Goal: Task Accomplishment & Management: Manage account settings

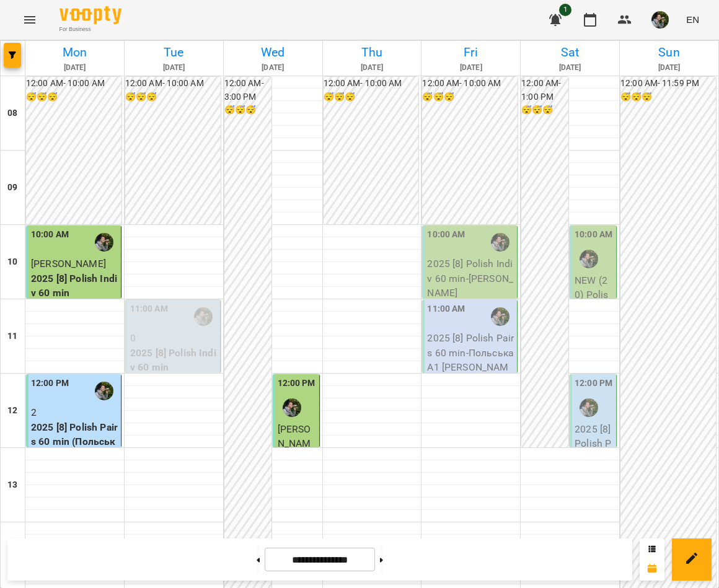
scroll to position [473, 0]
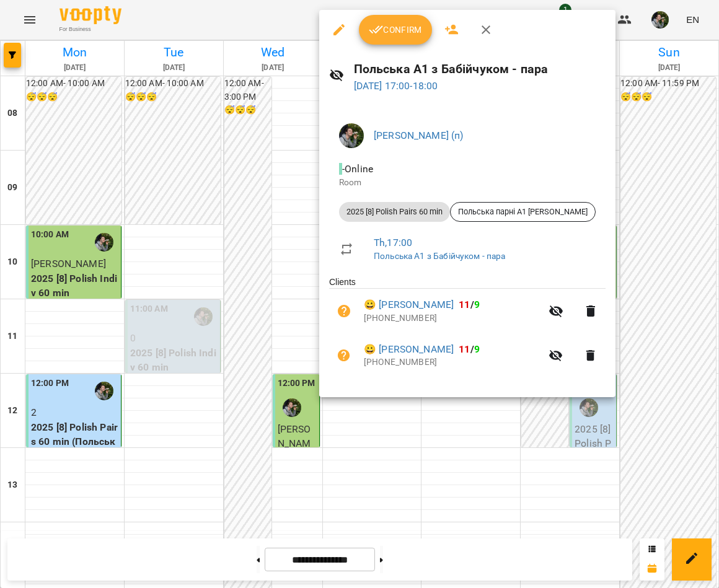
click at [401, 38] on button "Confirm" at bounding box center [395, 30] width 73 height 30
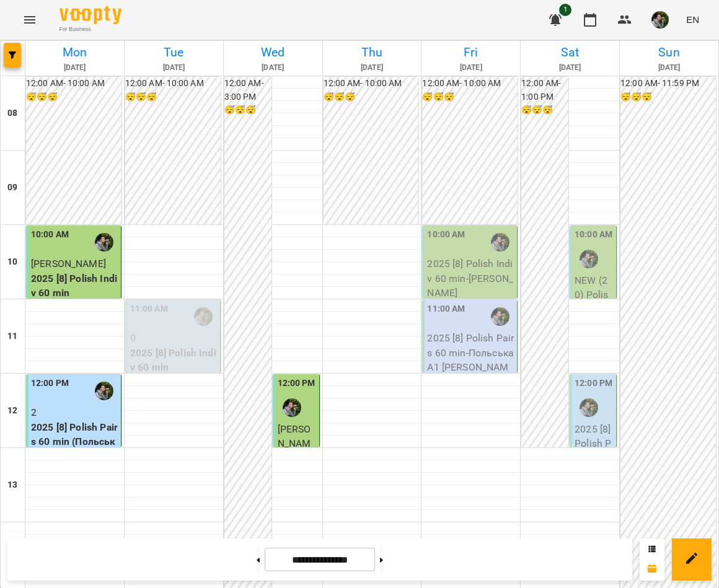
scroll to position [434, 0]
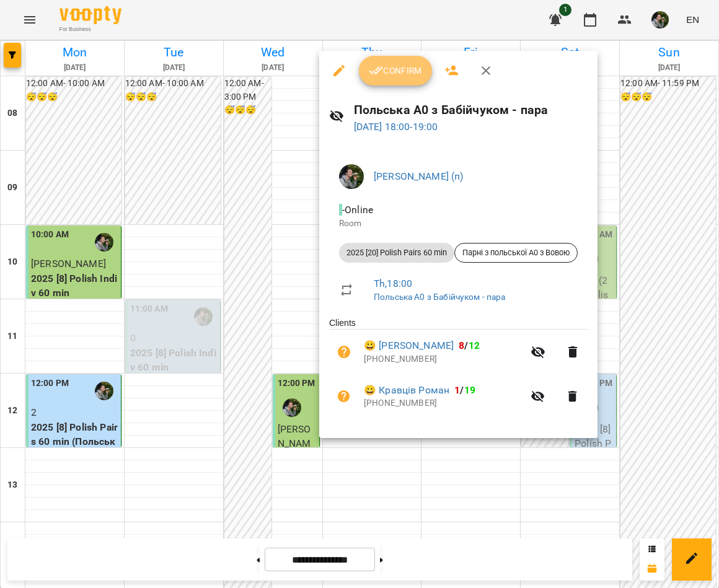
click at [378, 76] on icon "button" at bounding box center [376, 70] width 15 height 15
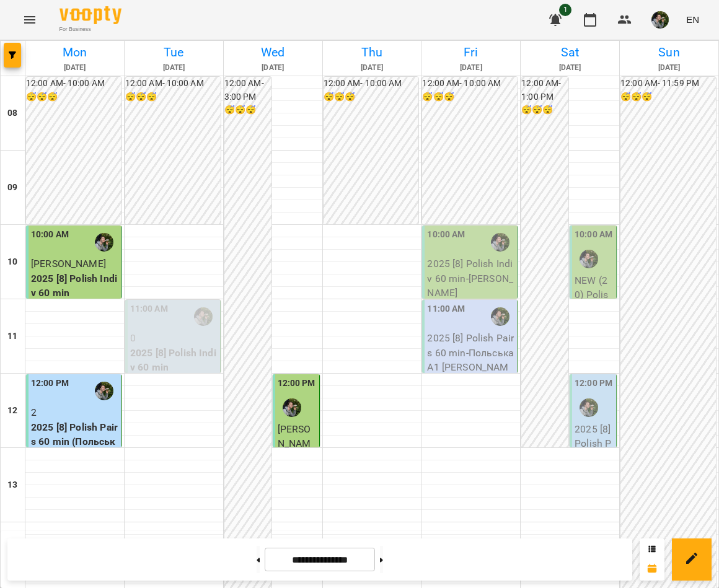
scroll to position [659, 0]
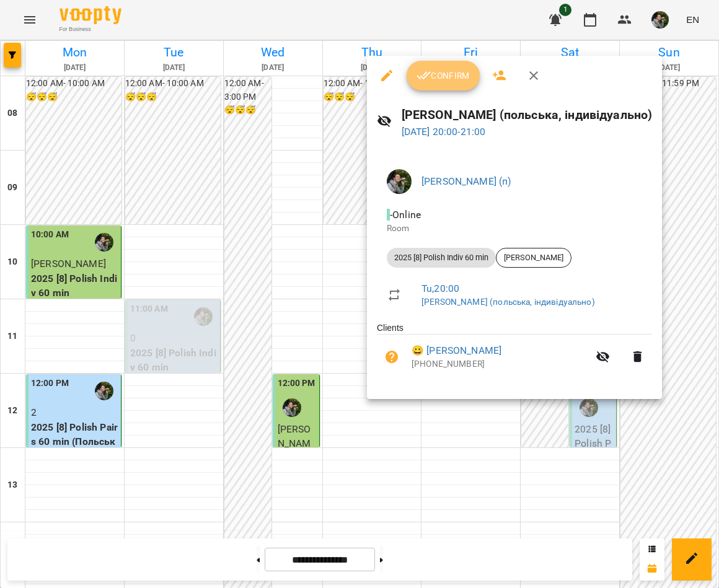
click at [434, 76] on span "Confirm" at bounding box center [442, 75] width 53 height 15
